Goal: Information Seeking & Learning: Find specific fact

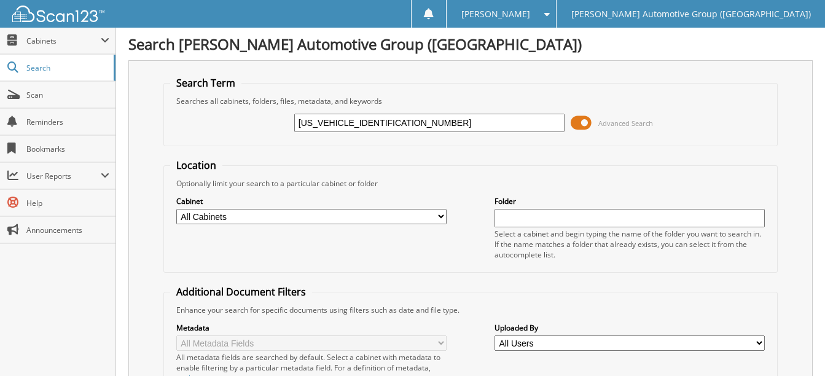
click at [399, 119] on input "[US_VEHICLE_IDENTIFICATION_NUMBER]" at bounding box center [429, 123] width 270 height 18
paste input "[US_VEHICLE_IDENTIFICATION_NUMBER]"
type input "[US_VEHICLE_IDENTIFICATION_NUMBER]"
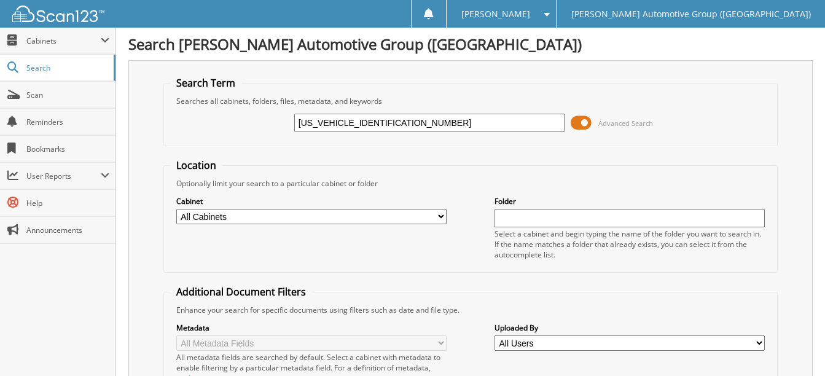
click at [348, 124] on input "3FMCR9CN0SRE31077" at bounding box center [429, 123] width 270 height 18
type input "SRE31077"
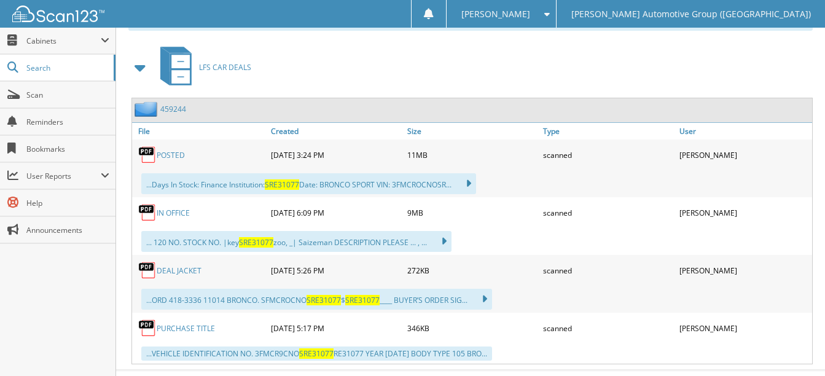
scroll to position [553, 0]
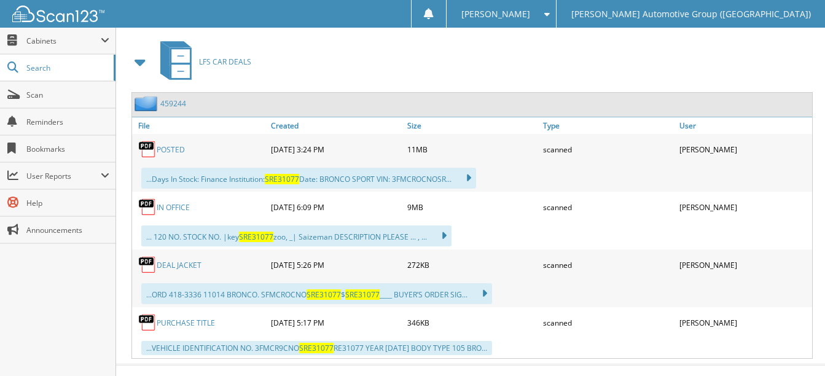
click at [160, 144] on link "POSTED" at bounding box center [171, 149] width 28 height 10
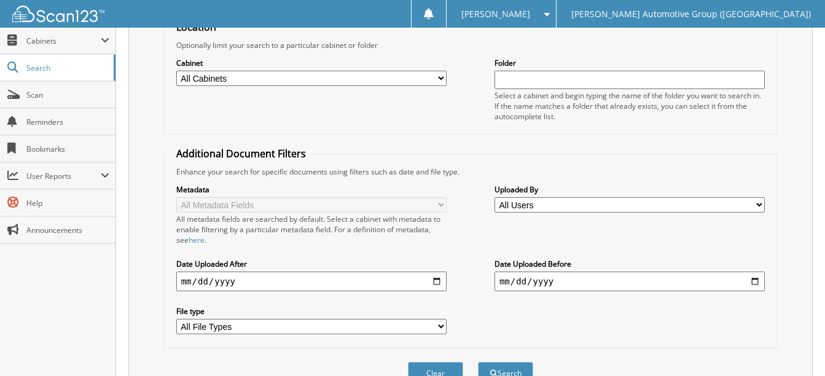
scroll to position [0, 0]
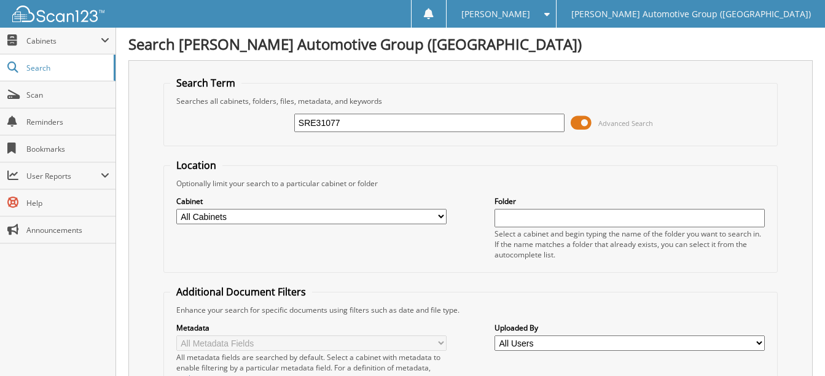
click at [352, 121] on input "SRE31077" at bounding box center [429, 123] width 270 height 18
paste input "[US_VEHICLE_IDENTIFICATION_NUMBER]"
type input "[US_VEHICLE_IDENTIFICATION_NUMBER]"
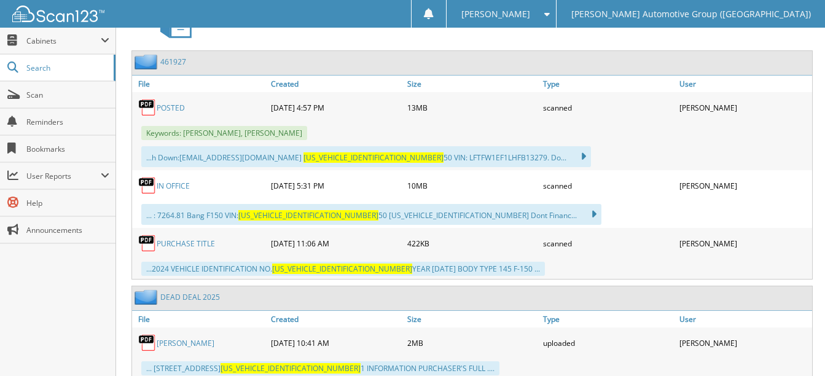
scroll to position [573, 0]
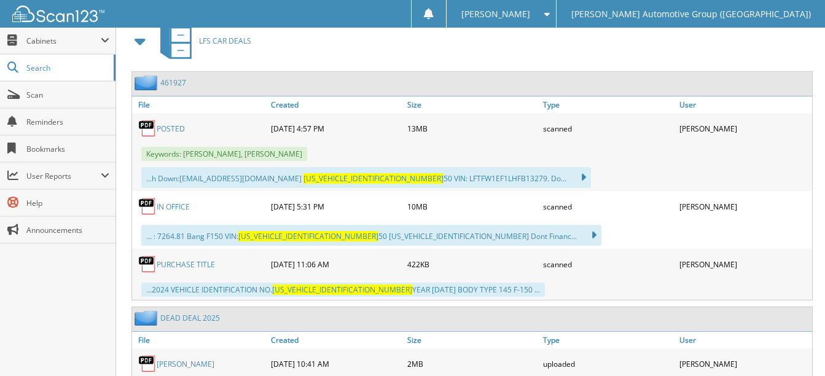
click at [182, 130] on link "POSTED" at bounding box center [171, 128] width 28 height 10
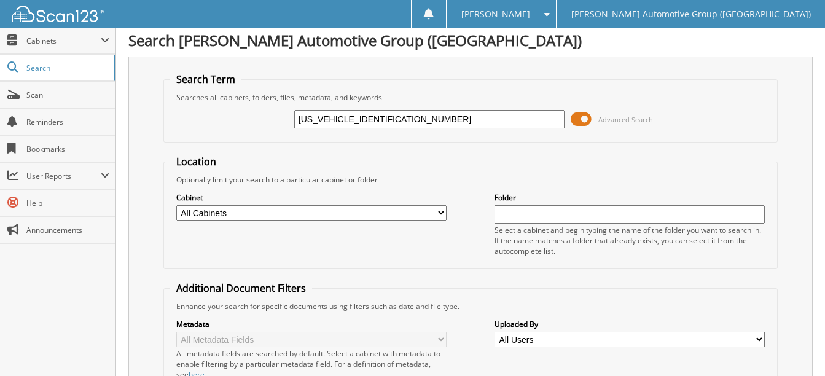
scroll to position [0, 0]
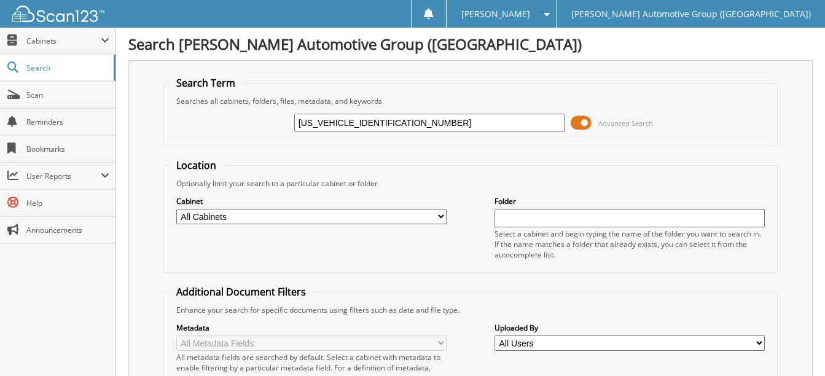
click at [402, 126] on input "1FTFW3L80RKF78855" at bounding box center [429, 123] width 270 height 18
paste input "MWK8GC5SGC42730"
type input "1FMWK8GC5SGC42730"
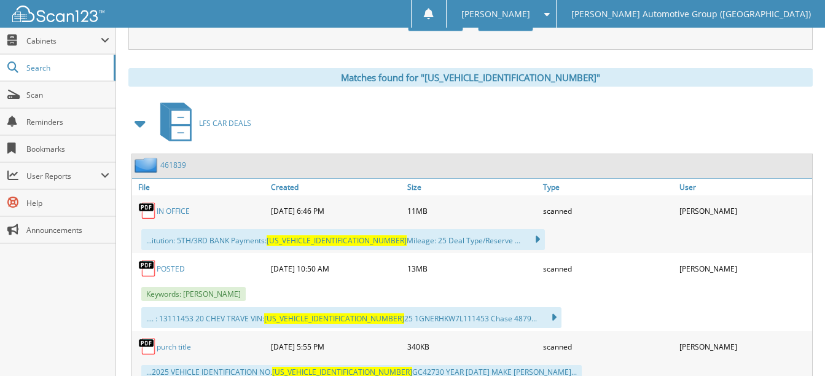
click at [177, 263] on div "POSTED" at bounding box center [200, 268] width 136 height 25
click at [177, 263] on link "POSTED" at bounding box center [171, 268] width 28 height 10
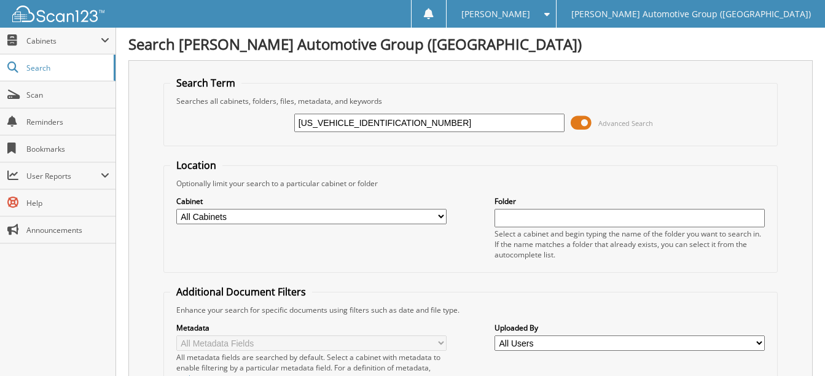
click at [403, 120] on input "1FMWK8GC5SGC42730" at bounding box center [429, 123] width 270 height 18
paste input "3FMCR9DA7SRE41911"
type input "3FMCR9DA7SRE41911"
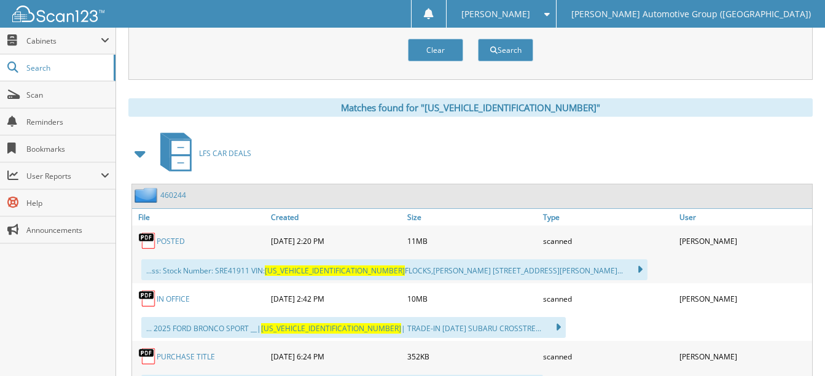
scroll to position [491, 0]
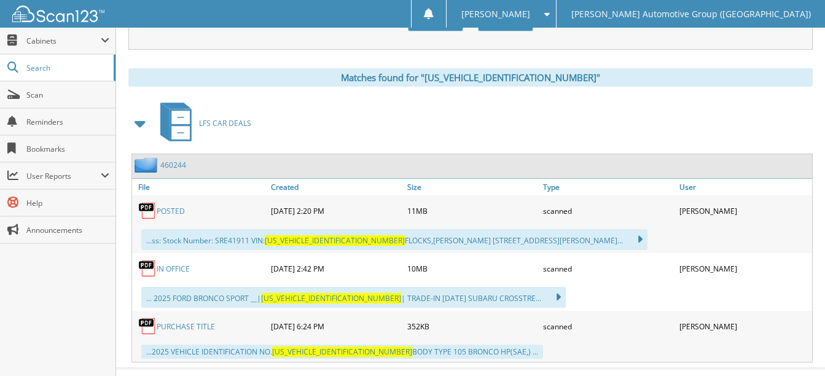
click at [166, 215] on link "POSTED" at bounding box center [171, 211] width 28 height 10
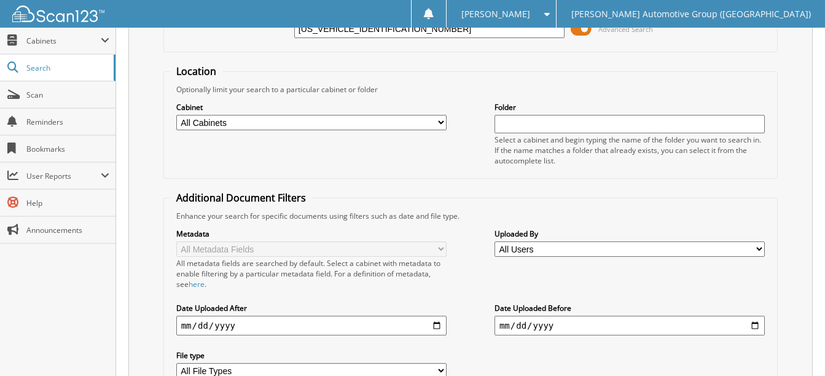
scroll to position [0, 0]
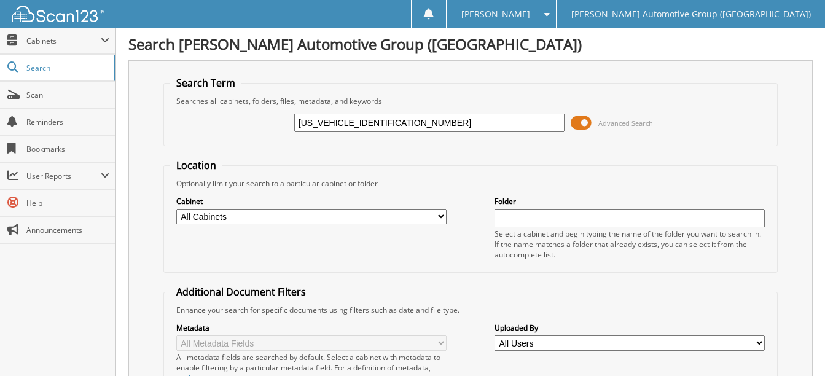
click at [392, 128] on input "3FMCR9DA7SRE41911" at bounding box center [429, 123] width 270 height 18
paste input "[US_VEHICLE_IDENTIFICATION_NUMBER]"
type input "[US_VEHICLE_IDENTIFICATION_NUMBER]"
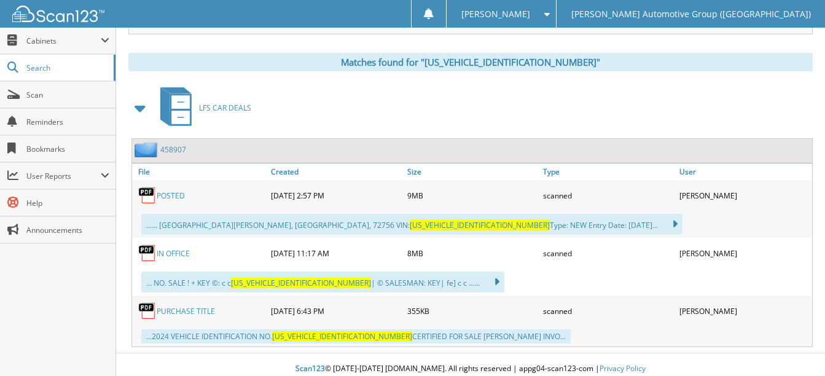
scroll to position [515, 0]
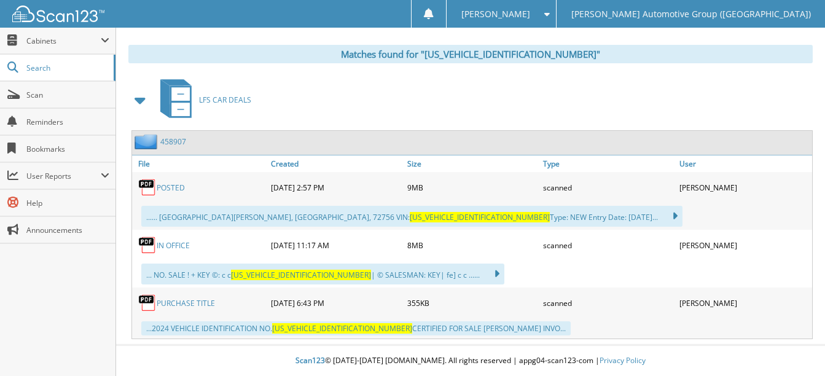
click at [167, 191] on link "POSTED" at bounding box center [171, 187] width 28 height 10
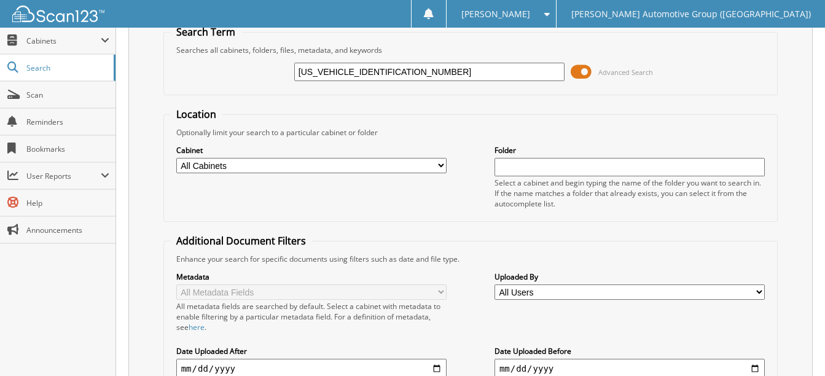
scroll to position [0, 0]
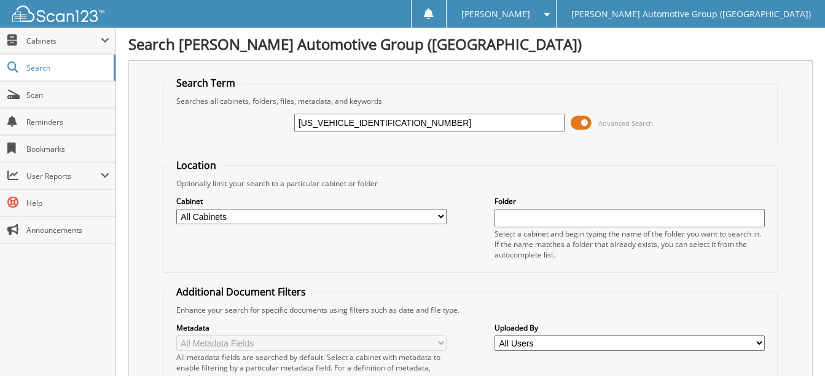
click at [390, 123] on input "1FTMF1L52RKF45518" at bounding box center [429, 123] width 270 height 18
paste input "MUK8KH1SGC04101"
type input "1FMUK8KH1SGC04101"
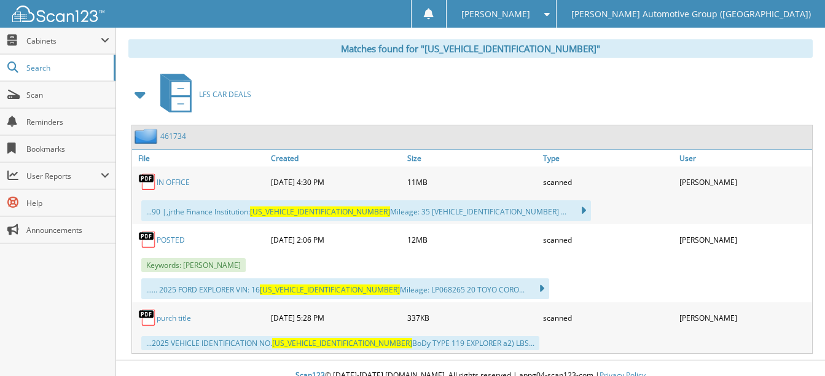
scroll to position [535, 0]
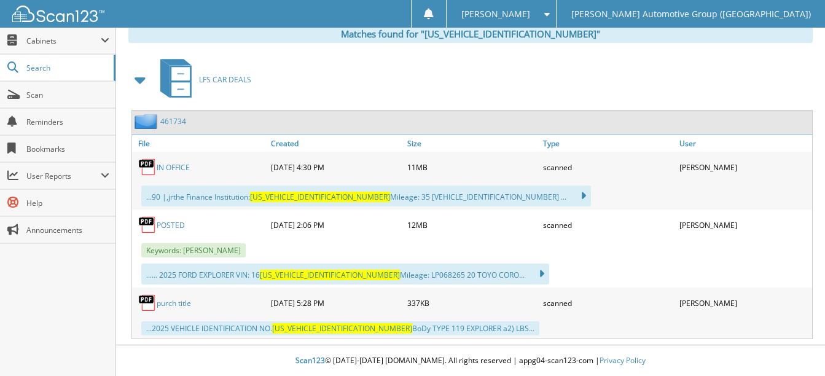
click at [178, 223] on link "POSTED" at bounding box center [171, 225] width 28 height 10
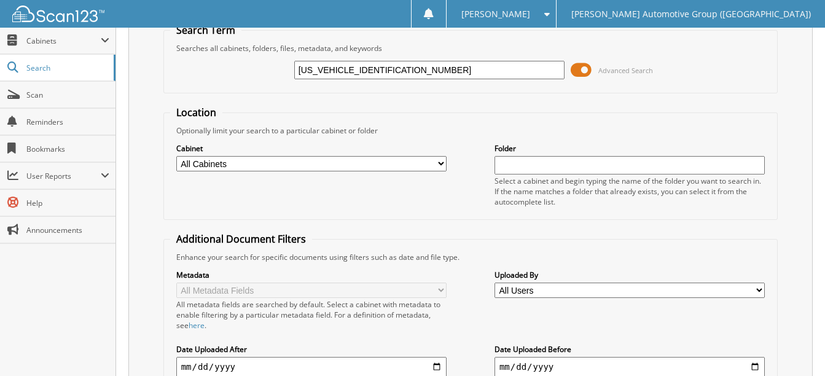
scroll to position [0, 0]
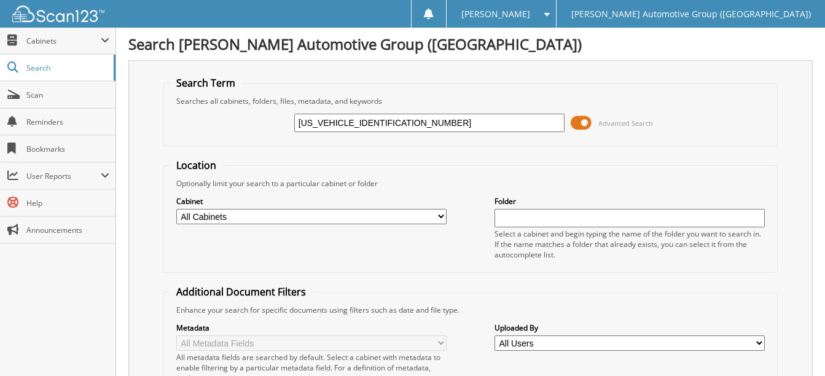
click at [402, 120] on input "[US_VEHICLE_IDENTIFICATION_NUMBER]" at bounding box center [429, 123] width 270 height 18
paste input "[US_VEHICLE_IDENTIFICATION_NUMBER]"
type input "[US_VEHICLE_IDENTIFICATION_NUMBER]"
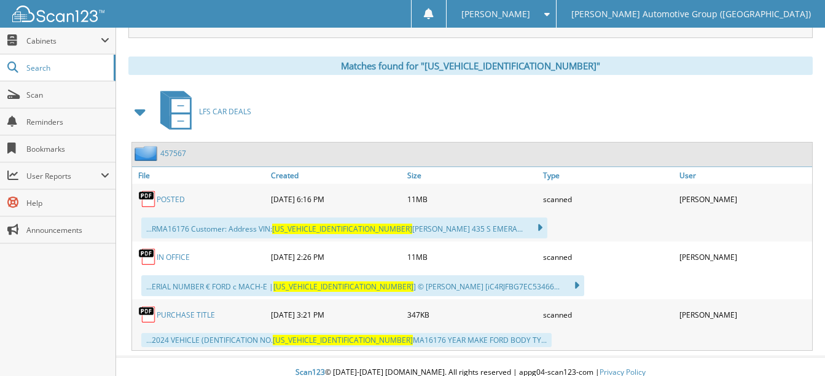
scroll to position [515, 0]
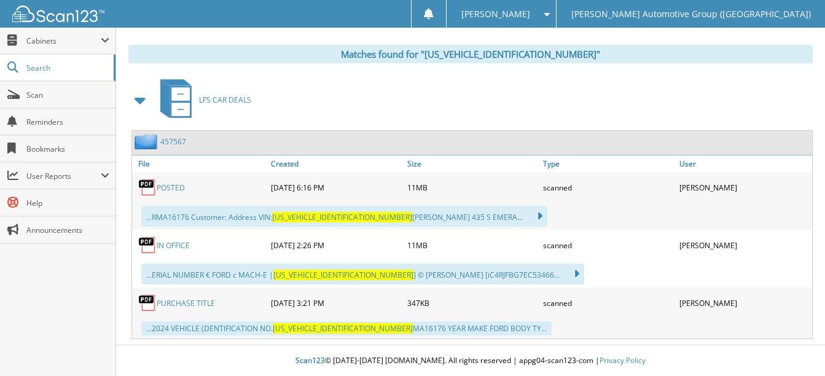
click at [177, 192] on link "POSTED" at bounding box center [171, 187] width 28 height 10
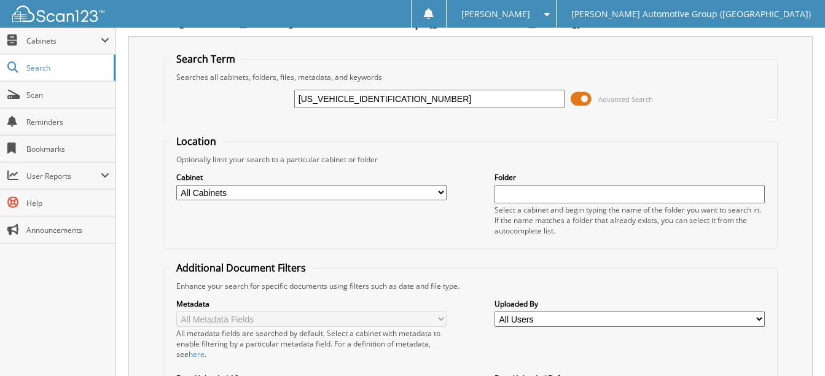
click at [423, 103] on input "3FMTK4SX7RMA16176" at bounding box center [429, 99] width 270 height 18
paste input "1FTVW3L78RWG27232"
type input "1FTVW3L78RWG27232"
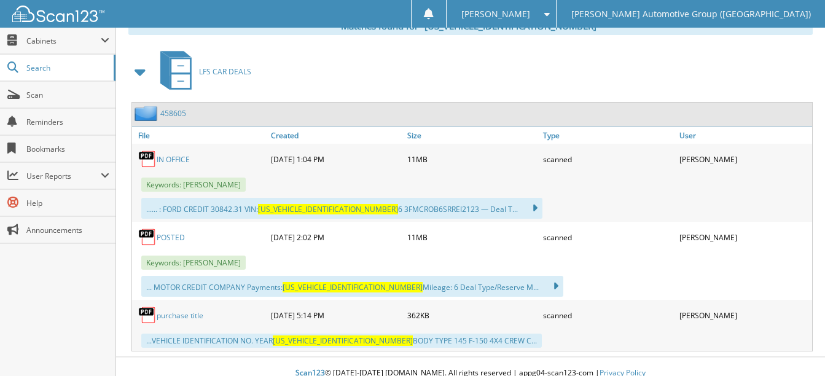
scroll to position [553, 0]
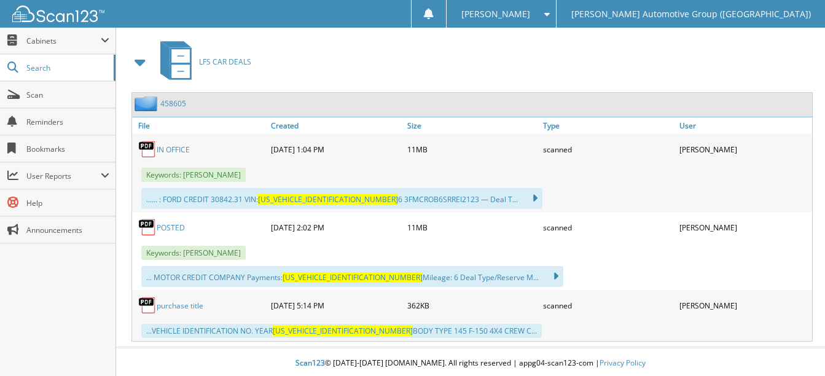
click at [171, 228] on link "POSTED" at bounding box center [171, 227] width 28 height 10
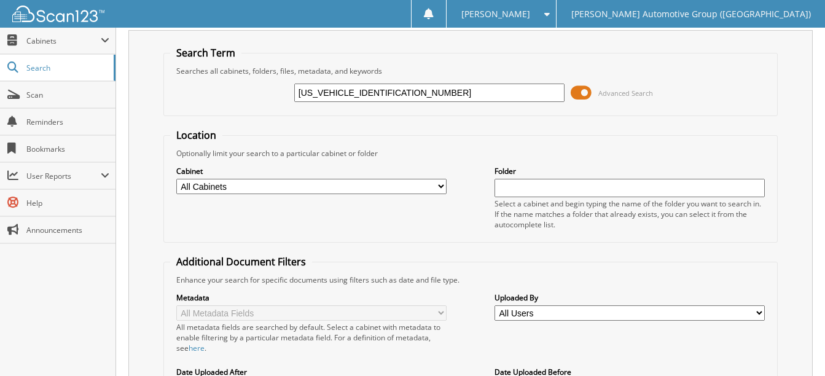
scroll to position [0, 0]
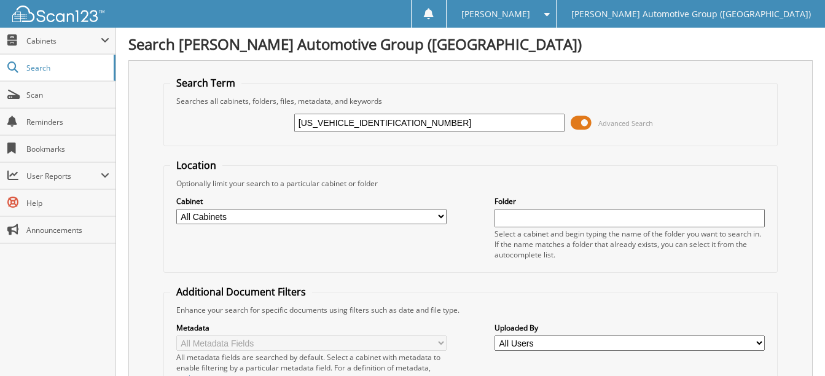
click at [403, 123] on input "[US_VEHICLE_IDENTIFICATION_NUMBER]" at bounding box center [429, 123] width 270 height 18
paste input "MCU0MN7RUB60210"
type input "[US_VEHICLE_IDENTIFICATION_NUMBER]"
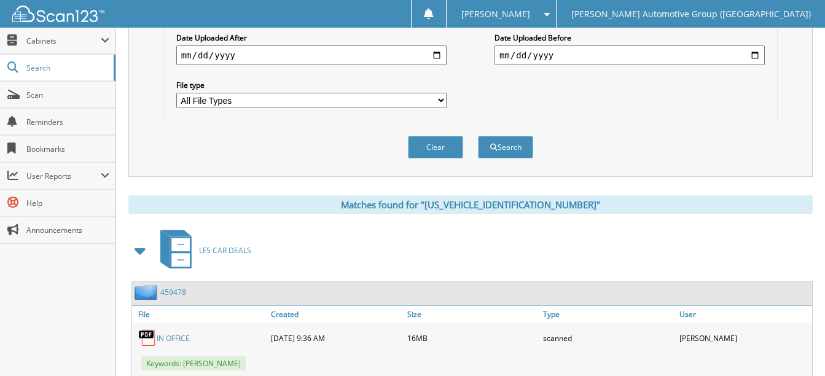
scroll to position [420, 0]
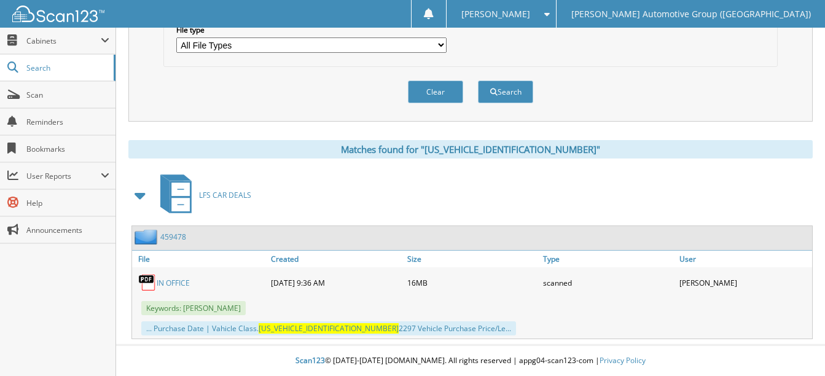
click at [176, 279] on link "IN OFFICE" at bounding box center [173, 283] width 33 height 10
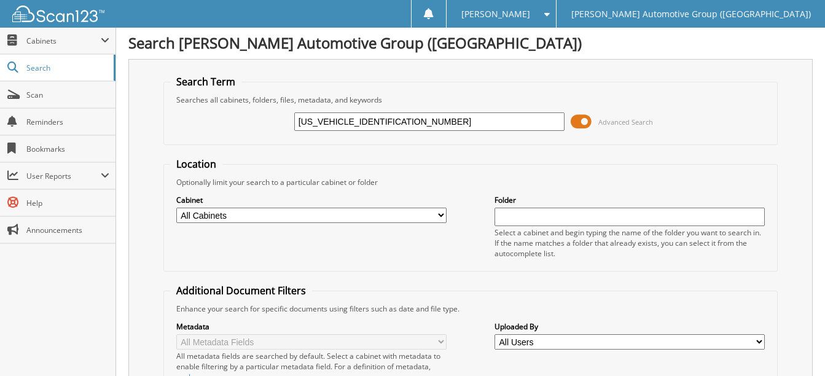
scroll to position [0, 0]
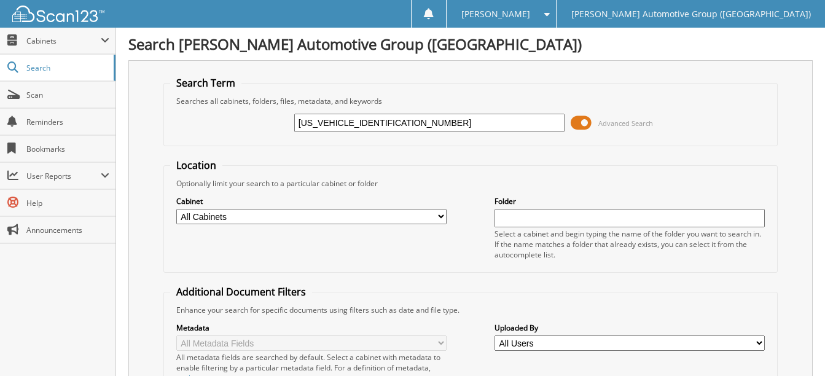
click at [401, 128] on input "1FMCU0MN7RUB60210" at bounding box center [429, 123] width 270 height 18
paste input "RUB585"
type input "RUB58510"
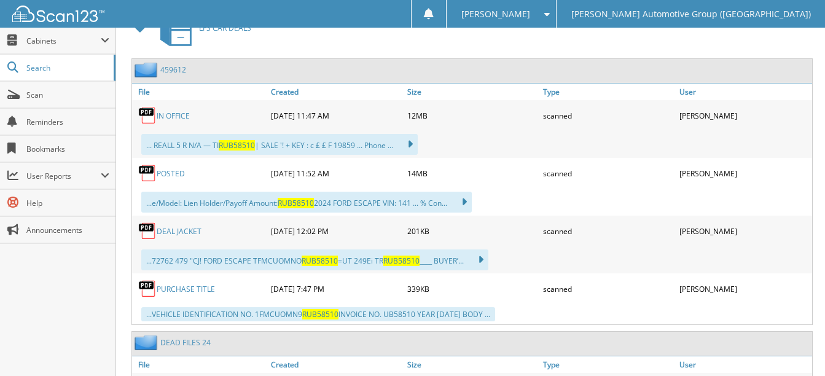
scroll to position [614, 0]
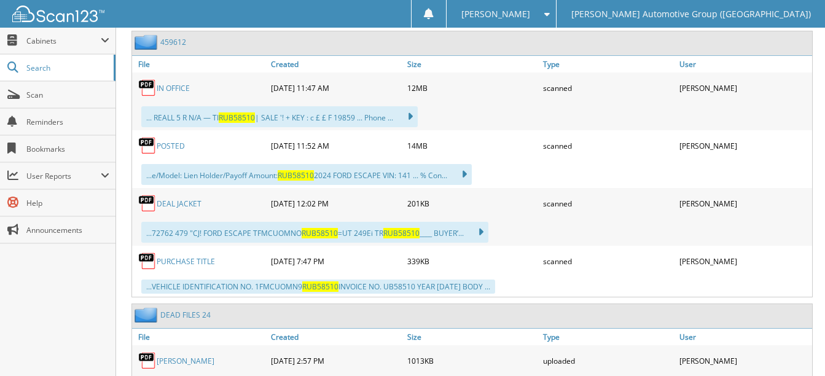
click at [166, 143] on link "POSTED" at bounding box center [171, 146] width 28 height 10
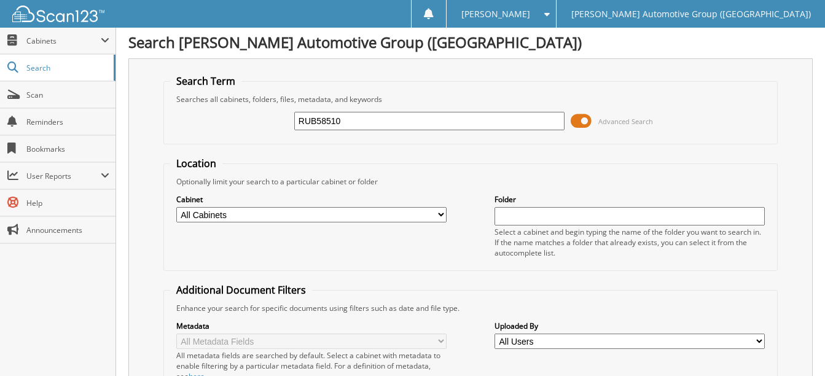
scroll to position [0, 0]
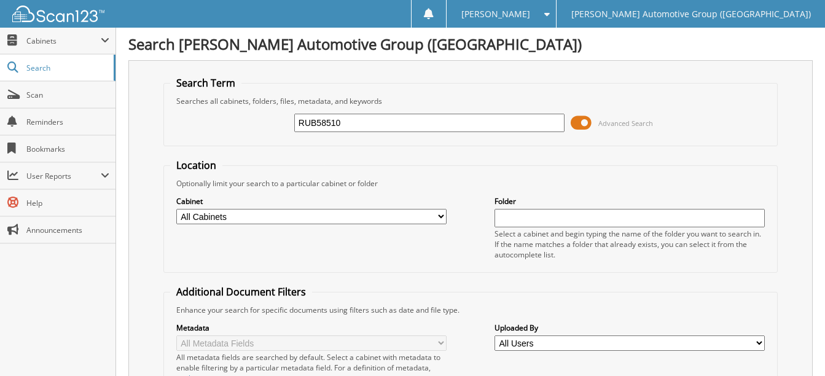
click at [353, 119] on input "RUB58510" at bounding box center [429, 123] width 270 height 18
paste input "1FTER4GH7RLE258"
type input "[US_VEHICLE_IDENTIFICATION_NUMBER]"
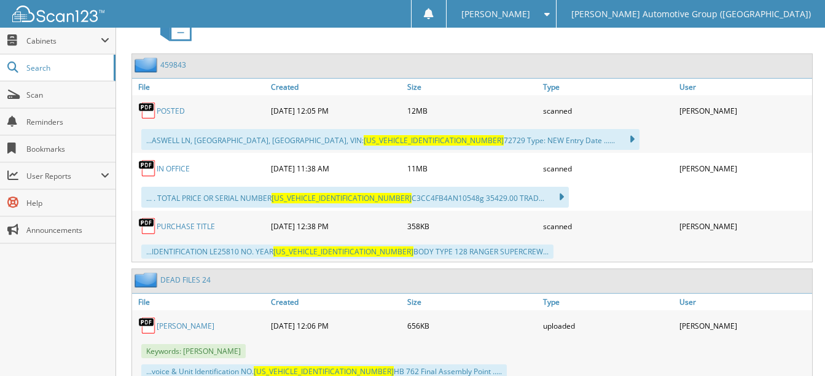
scroll to position [614, 0]
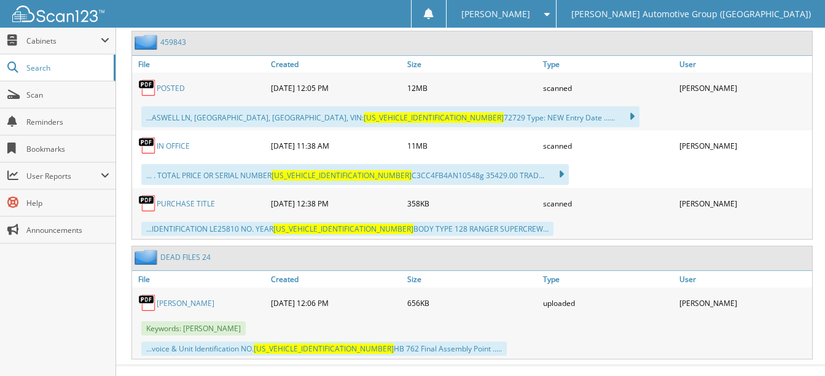
click at [163, 89] on link "POSTED" at bounding box center [171, 88] width 28 height 10
